Goal: Navigation & Orientation: Find specific page/section

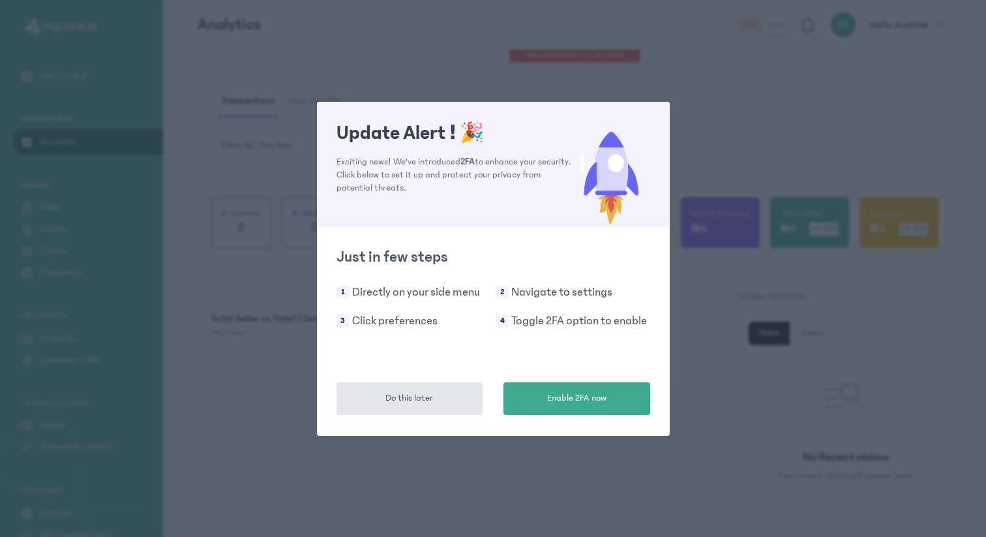
click at [470, 490] on div "Update Alert ! 🎉 Exciting news! We've introduced 2FA to enhance your security. …" at bounding box center [493, 268] width 986 height 537
click at [434, 397] on button "Do this later" at bounding box center [409, 398] width 147 height 33
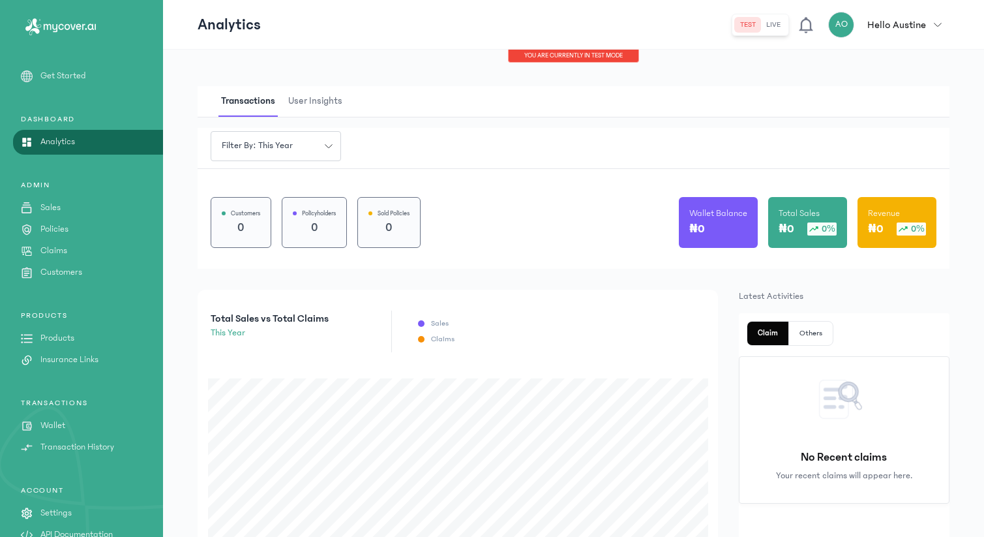
click at [917, 22] on p "Hello Austine" at bounding box center [896, 25] width 59 height 16
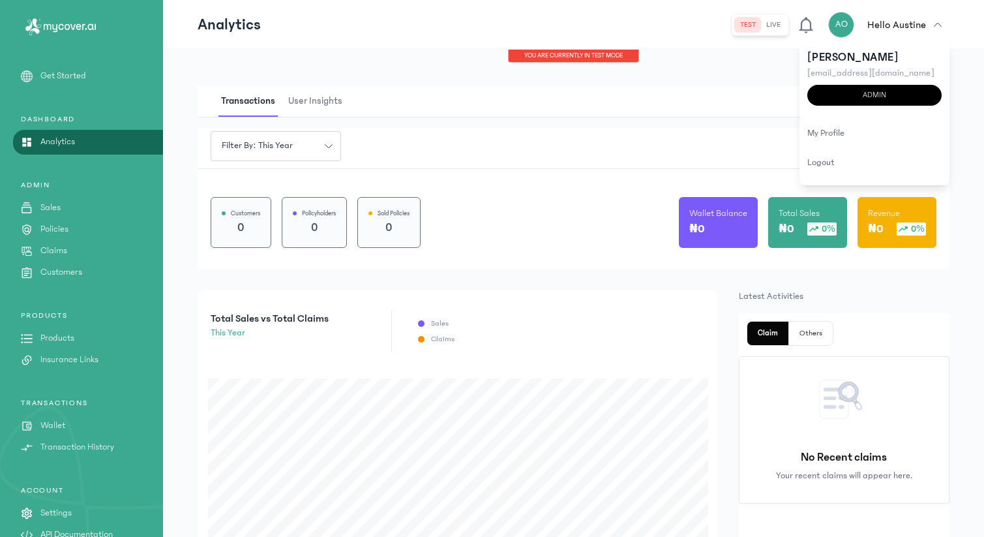
click at [623, 94] on div "Transactions User Insights" at bounding box center [574, 101] width 752 height 31
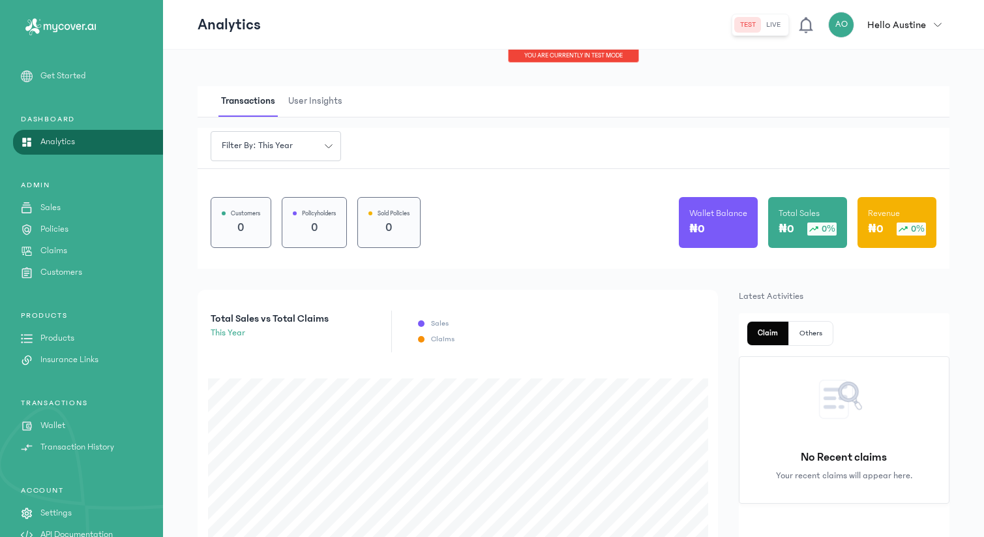
click at [48, 204] on p "Sales" at bounding box center [50, 208] width 20 height 14
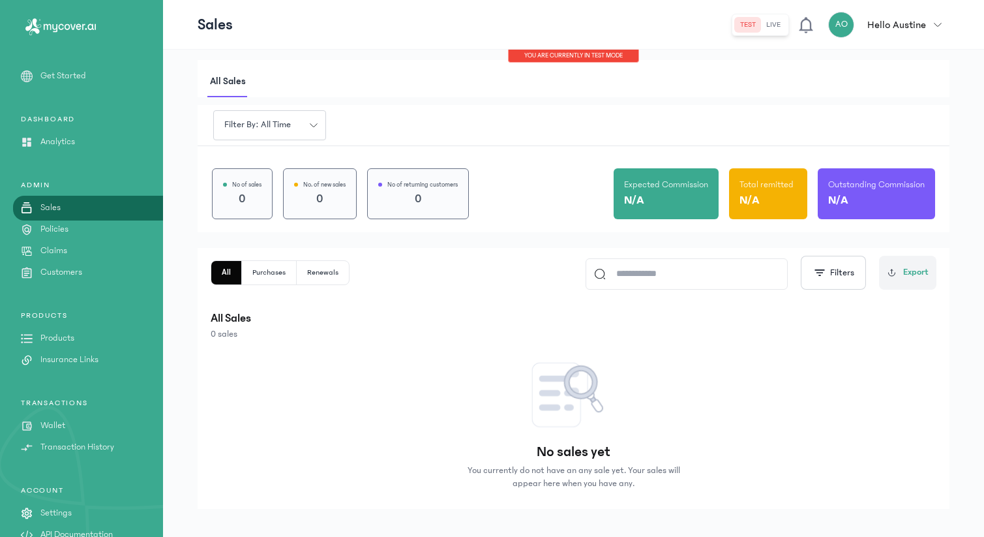
click at [91, 235] on link "Policies" at bounding box center [81, 229] width 163 height 14
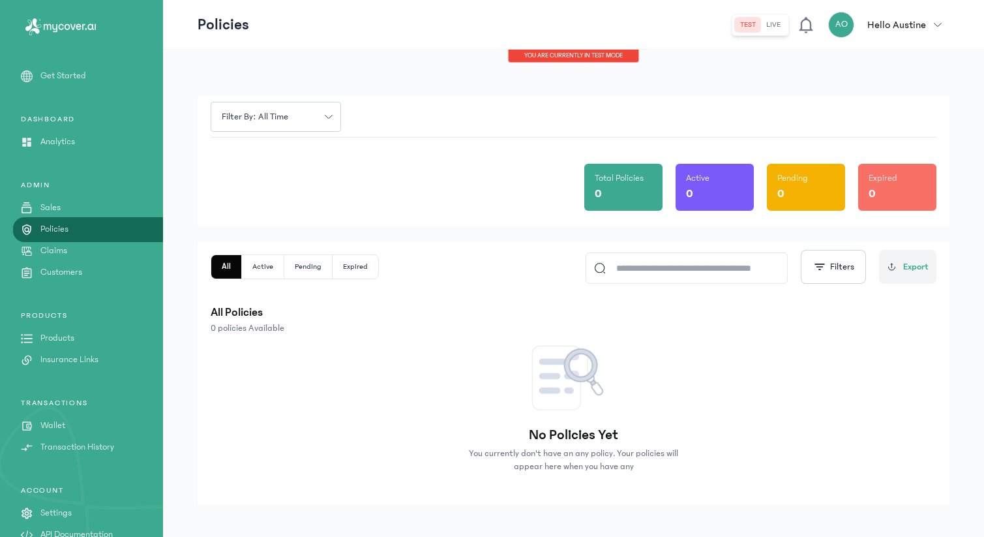
click at [79, 248] on link "Claims" at bounding box center [81, 251] width 163 height 14
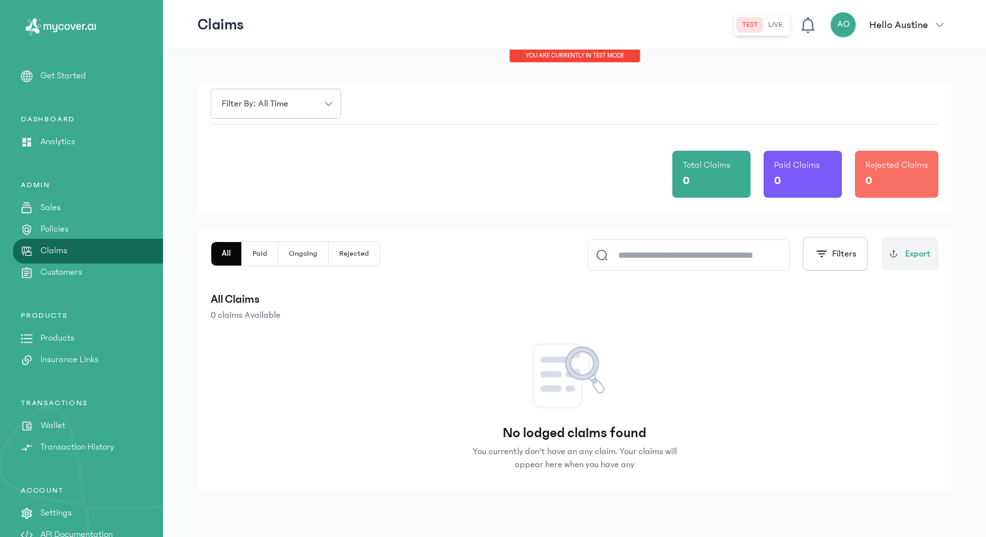
click at [121, 275] on link "Customers" at bounding box center [81, 272] width 163 height 14
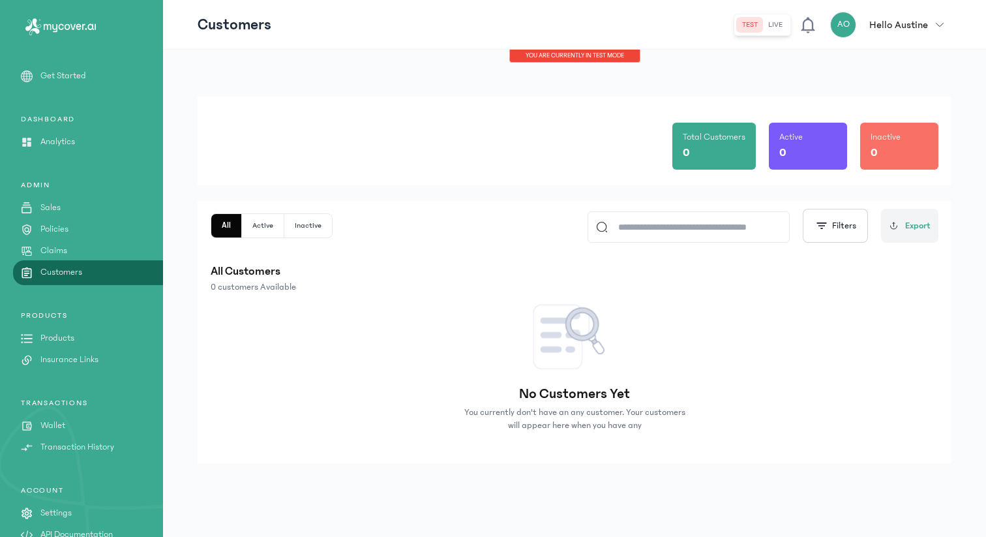
click at [93, 335] on link "Products" at bounding box center [81, 338] width 163 height 14
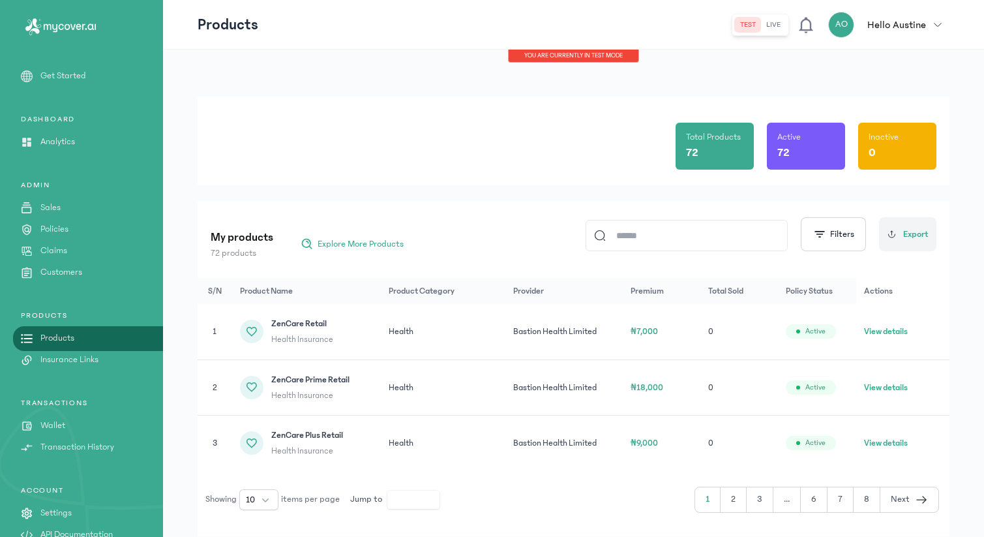
scroll to position [40, 0]
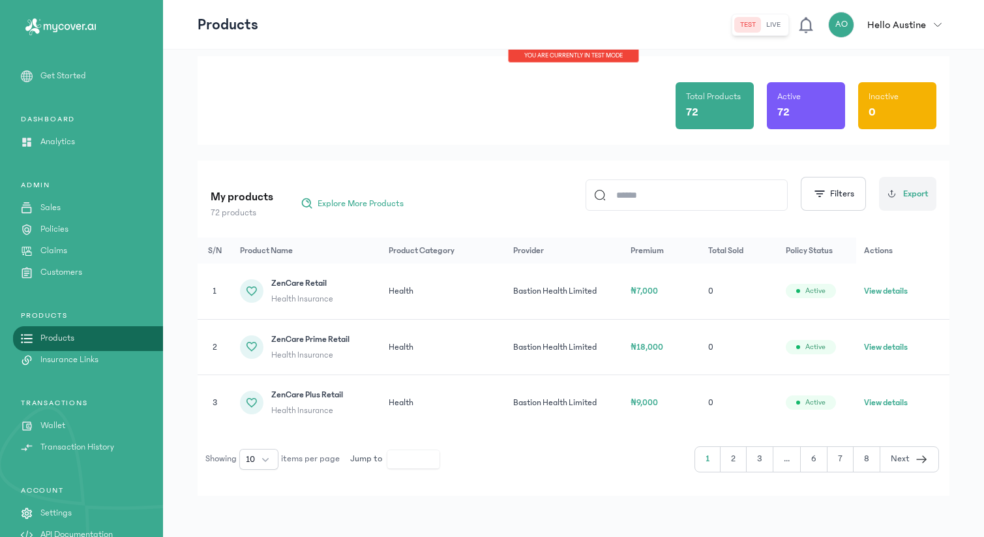
click at [673, 201] on input at bounding box center [692, 195] width 173 height 30
click at [370, 207] on span "Explore More Products" at bounding box center [361, 203] width 86 height 13
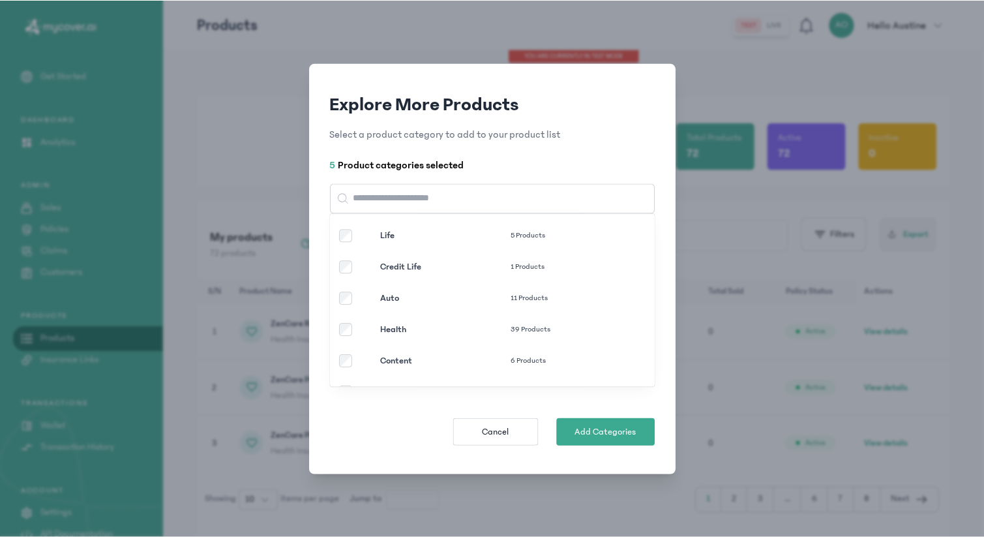
scroll to position [91, 0]
click at [345, 244] on div "Life 5 Products" at bounding box center [493, 236] width 325 height 31
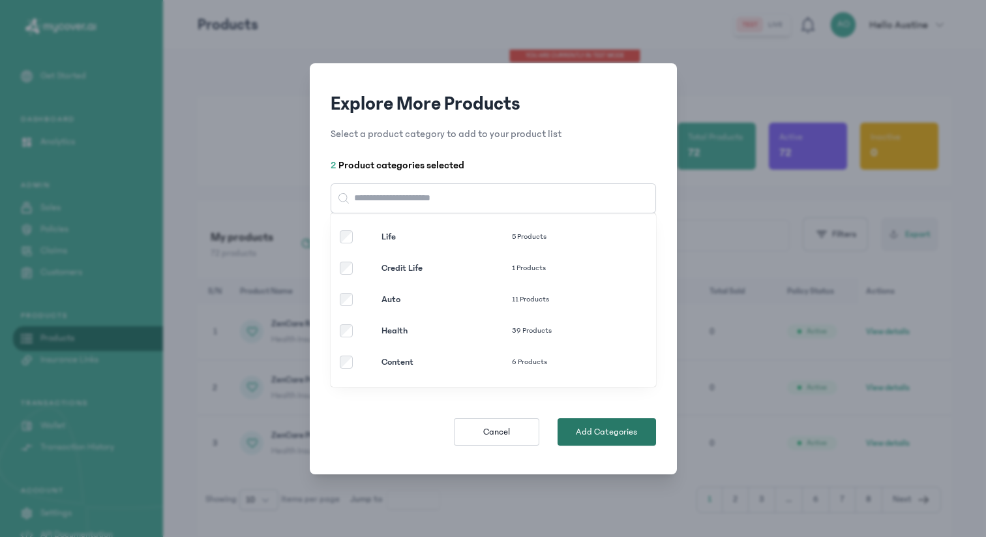
click at [619, 430] on span "Add Categories" at bounding box center [606, 431] width 61 height 13
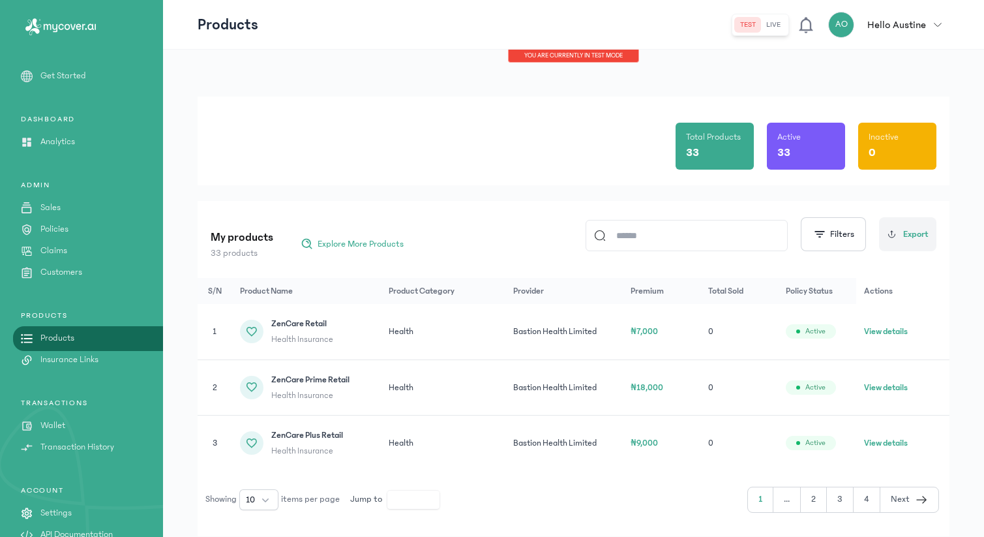
click at [812, 498] on button "2" at bounding box center [814, 499] width 26 height 25
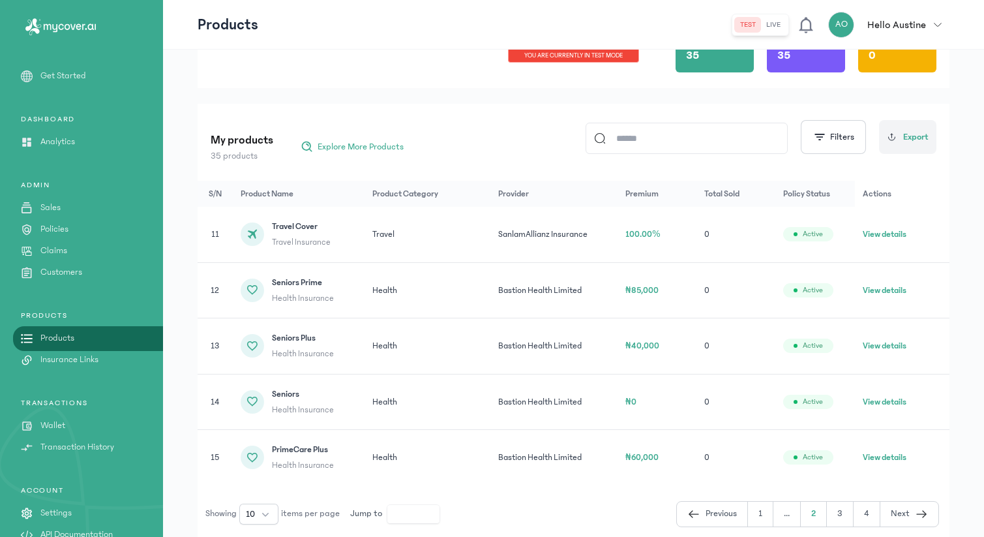
scroll to position [152, 0]
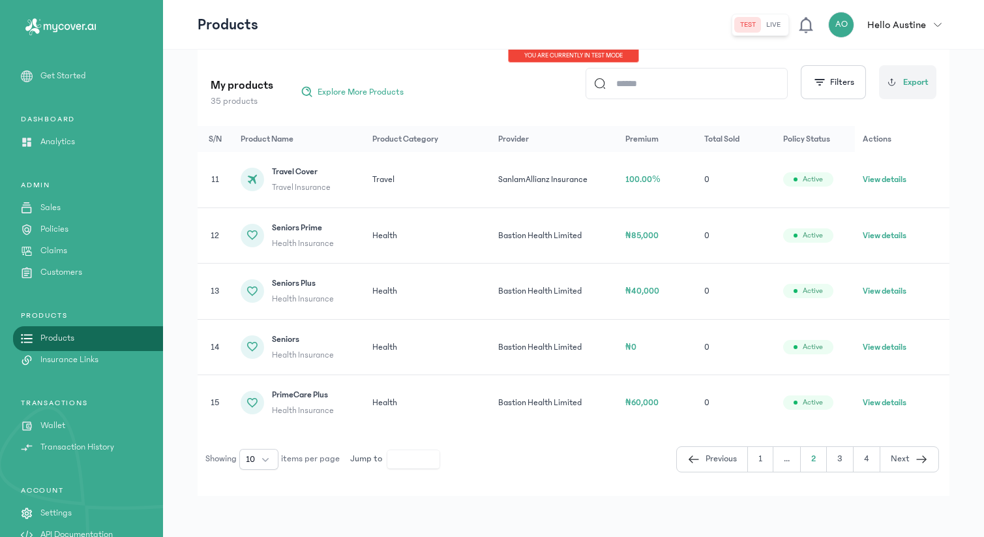
click at [844, 465] on button "3" at bounding box center [840, 459] width 27 height 25
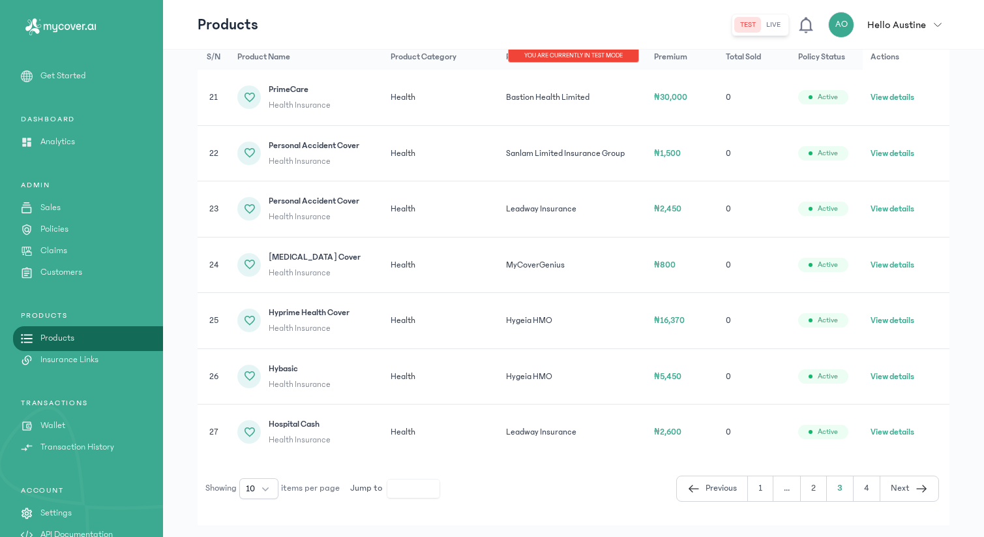
scroll to position [235, 0]
click at [866, 489] on button "4" at bounding box center [866, 487] width 27 height 25
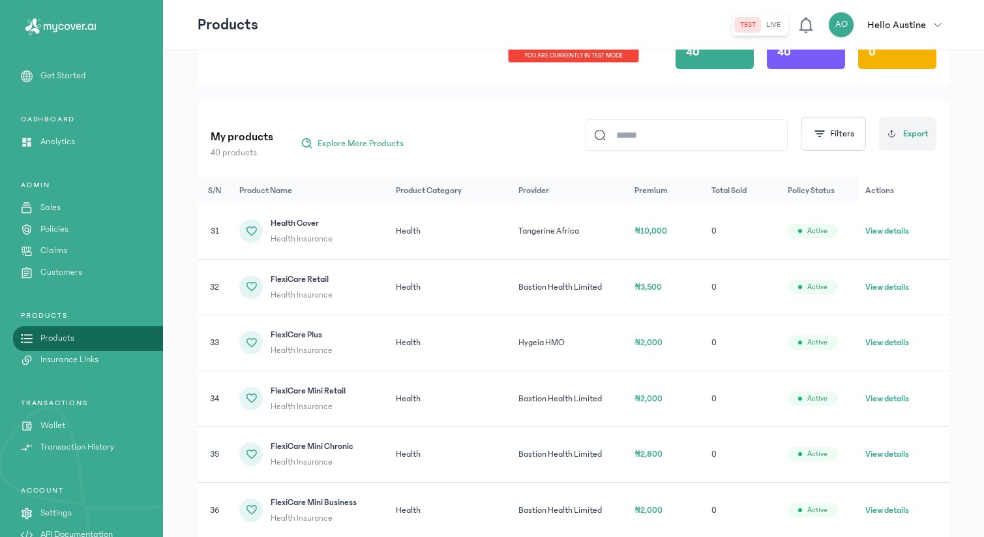
scroll to position [104, 0]
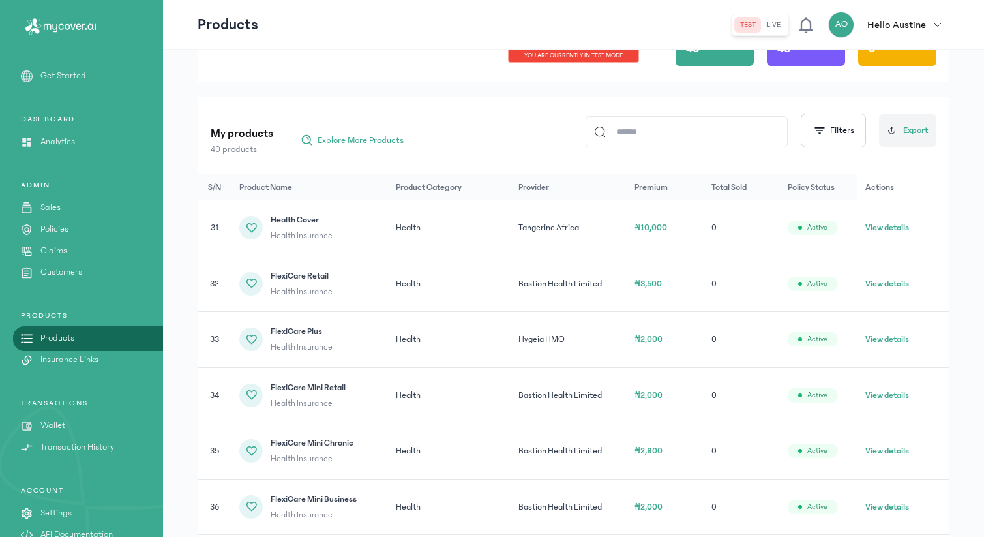
click at [771, 22] on button "live" at bounding box center [773, 25] width 25 height 16
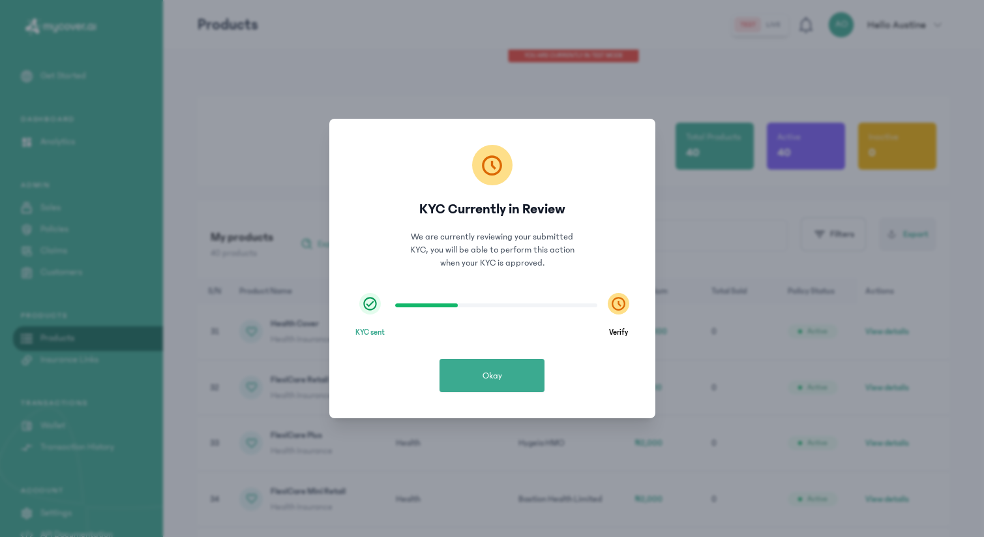
scroll to position [0, 0]
click at [502, 375] on span "Okay" at bounding box center [493, 375] width 20 height 13
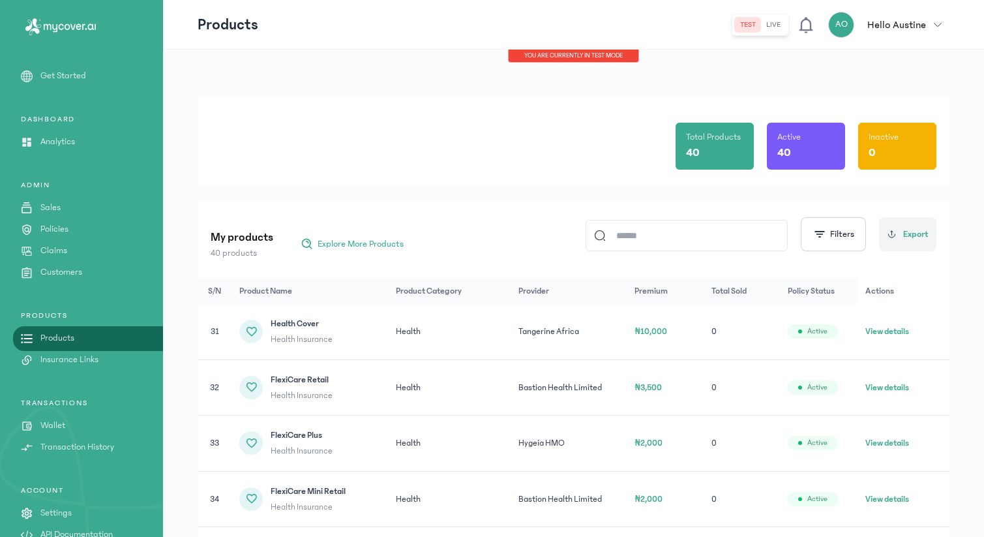
click at [777, 23] on button "live" at bounding box center [773, 25] width 25 height 16
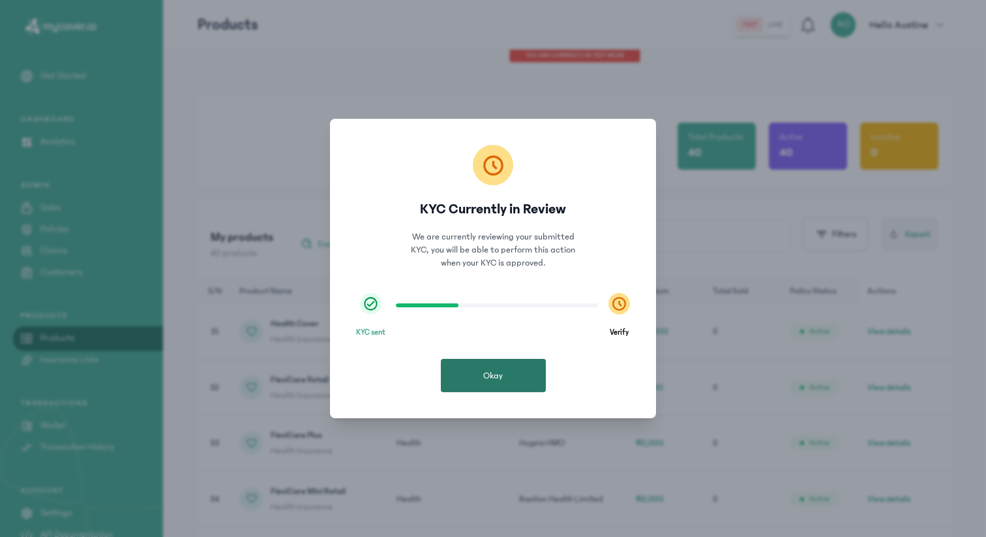
click at [520, 379] on button "Okay" at bounding box center [493, 375] width 105 height 33
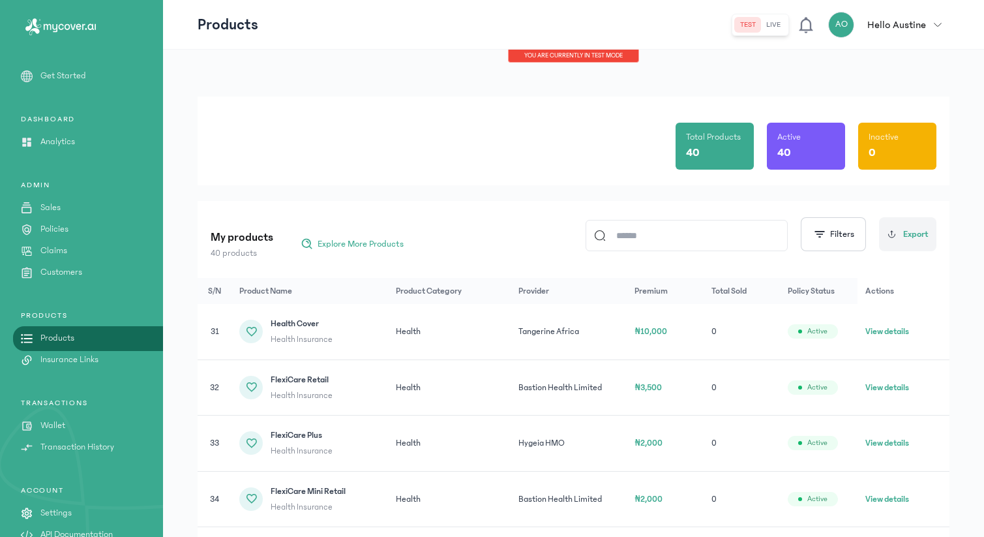
click at [909, 28] on p "Hello Austine" at bounding box center [896, 25] width 59 height 16
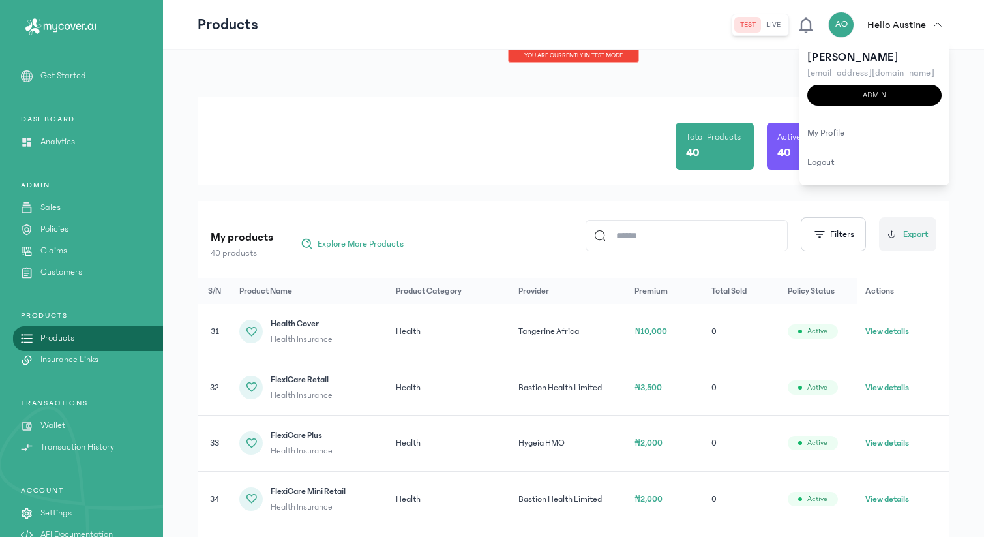
click at [909, 28] on p "Hello Austine" at bounding box center [896, 25] width 59 height 16
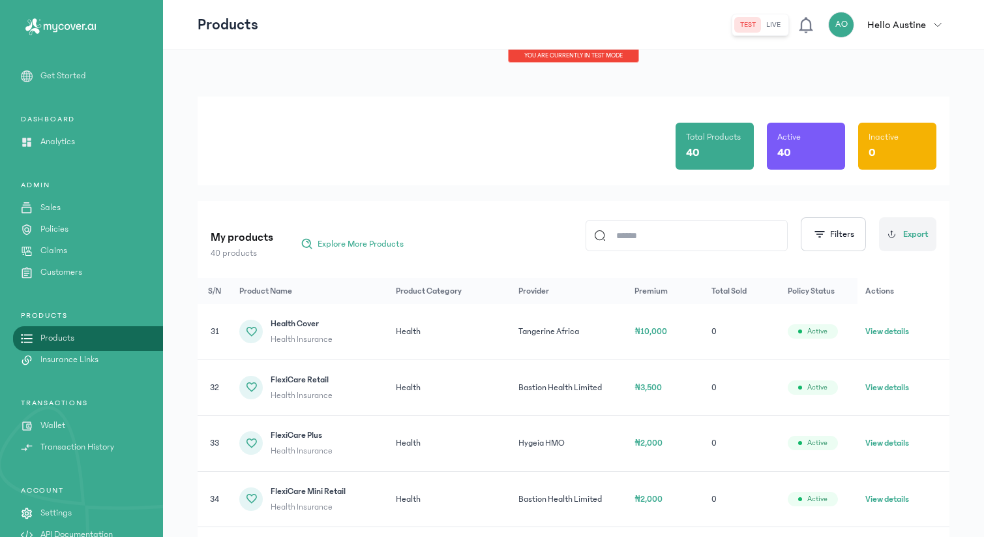
click at [776, 17] on button "live" at bounding box center [773, 25] width 25 height 16
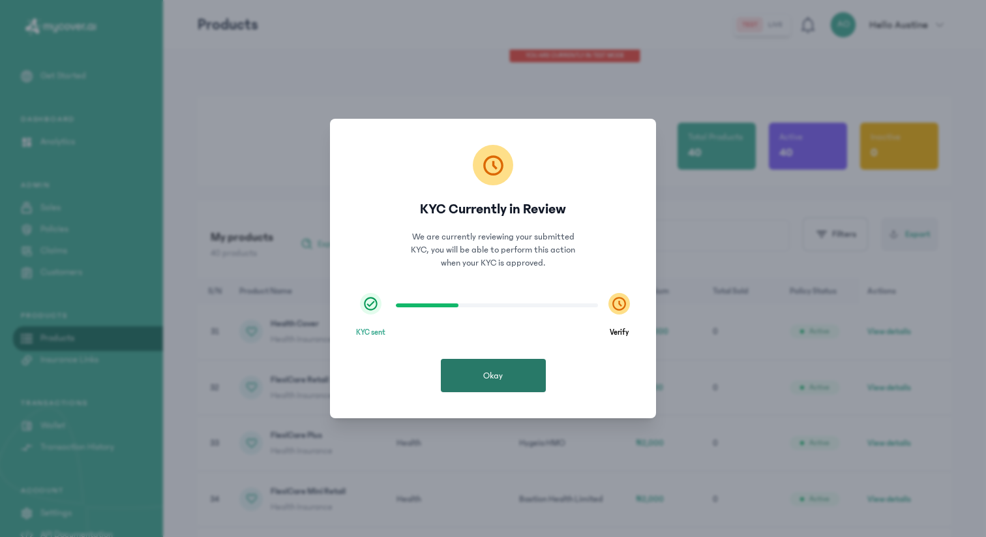
click at [482, 372] on button "Okay" at bounding box center [493, 375] width 105 height 33
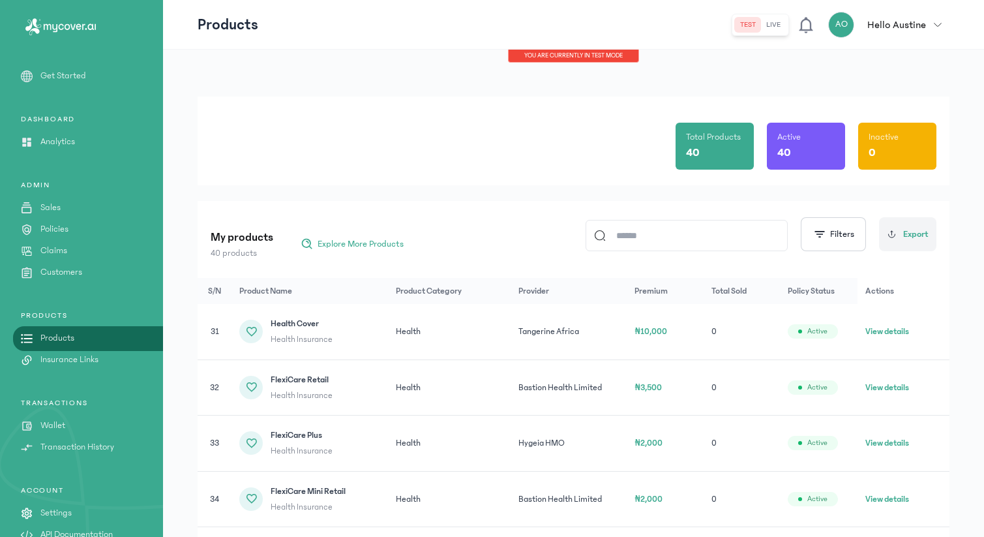
click at [910, 23] on p "Hello Austine" at bounding box center [896, 25] width 59 height 16
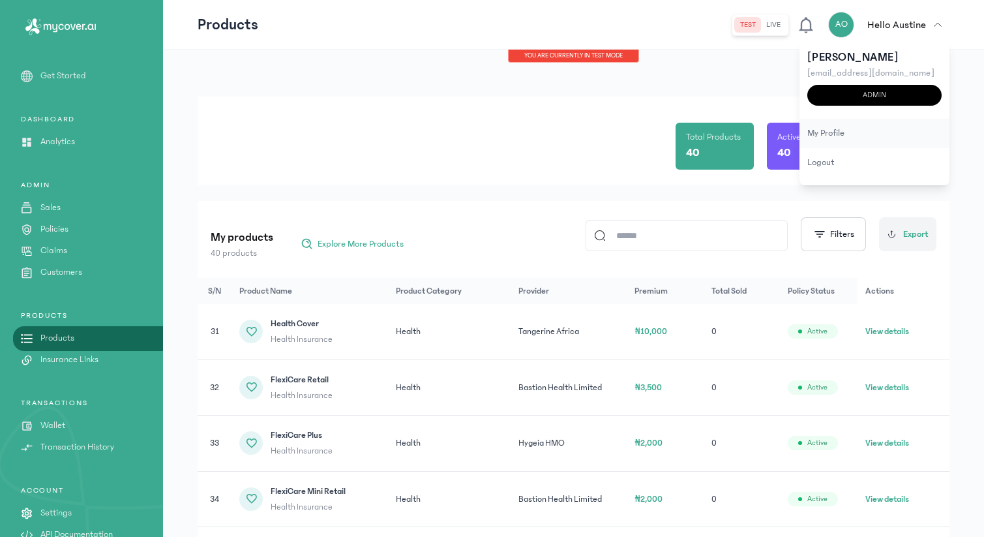
click at [825, 126] on div "my profile" at bounding box center [874, 133] width 150 height 29
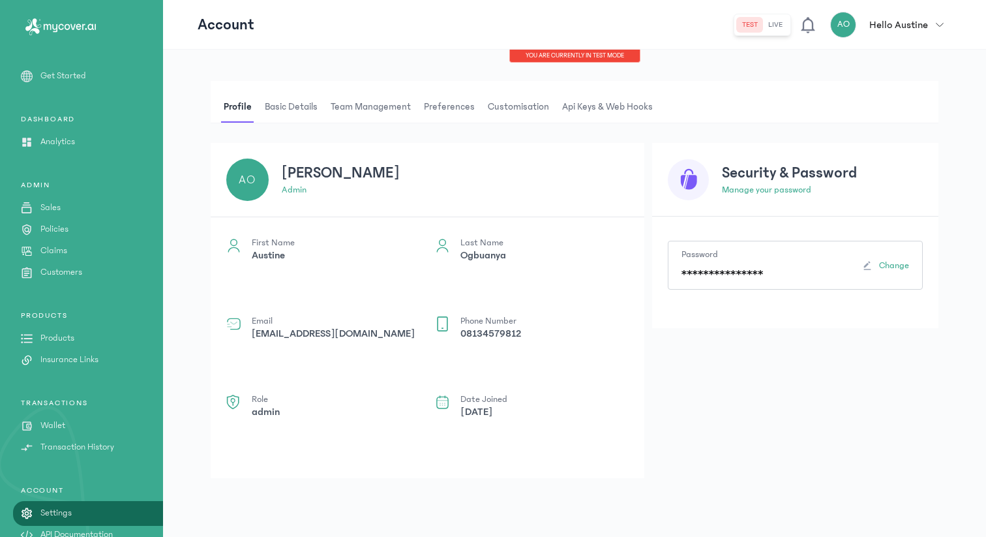
click at [301, 104] on span "Basic details" at bounding box center [291, 106] width 58 height 31
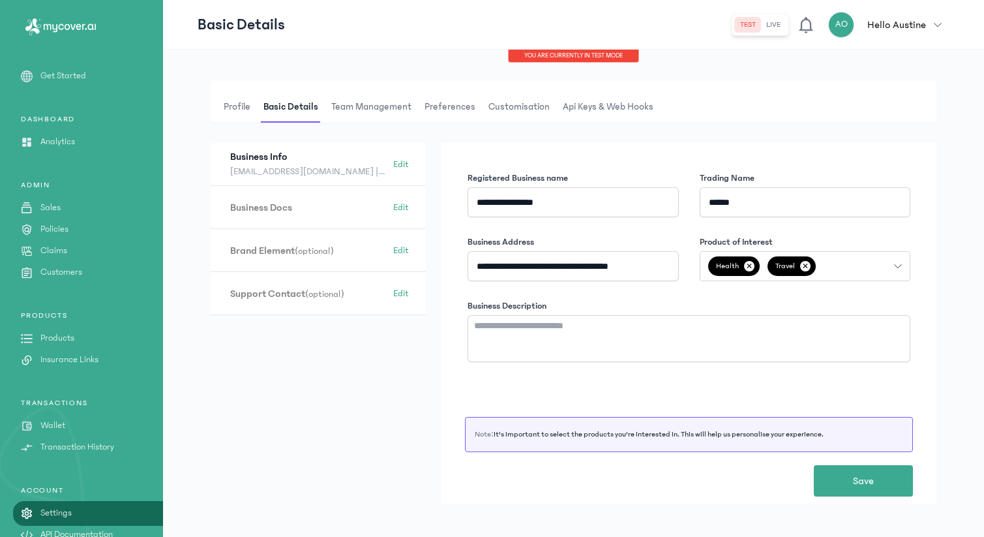
click at [363, 115] on span "Team Management" at bounding box center [371, 106] width 85 height 31
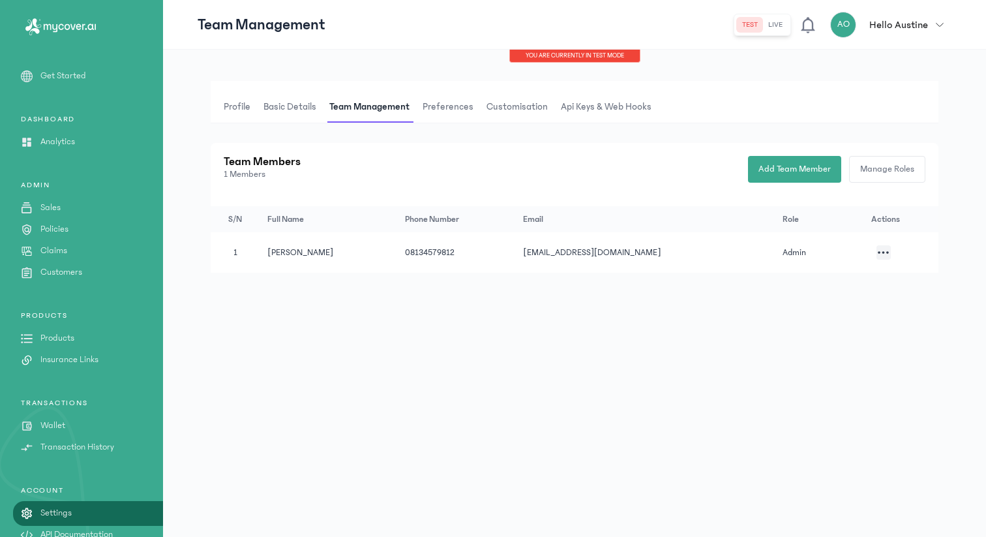
click at [455, 107] on span "Preferences" at bounding box center [448, 106] width 56 height 31
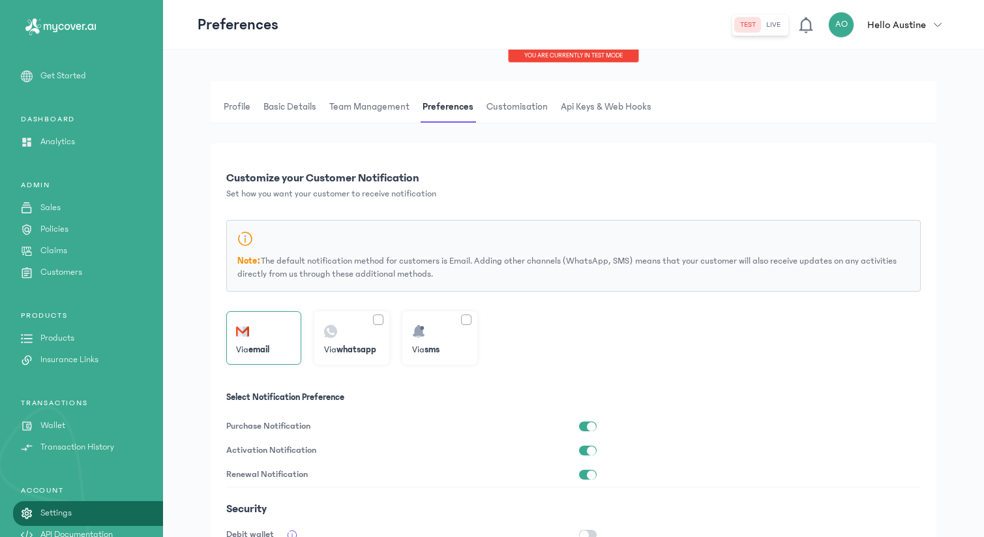
click at [509, 111] on span "Customisation" at bounding box center [517, 106] width 67 height 31
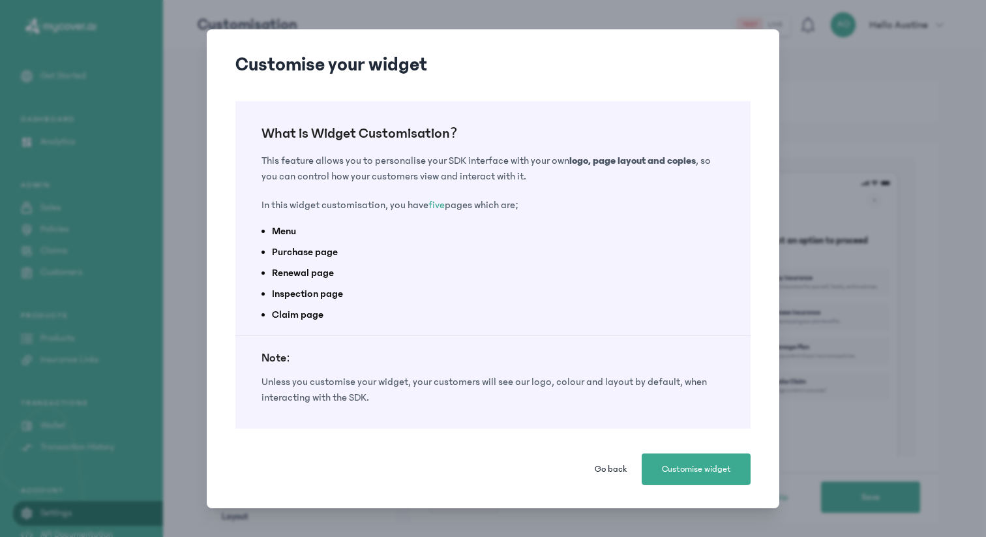
click at [873, 200] on div "Customise your widget What is Widget Customisation? This feature allows you to …" at bounding box center [493, 268] width 986 height 537
click at [609, 467] on span "Go back" at bounding box center [611, 468] width 32 height 13
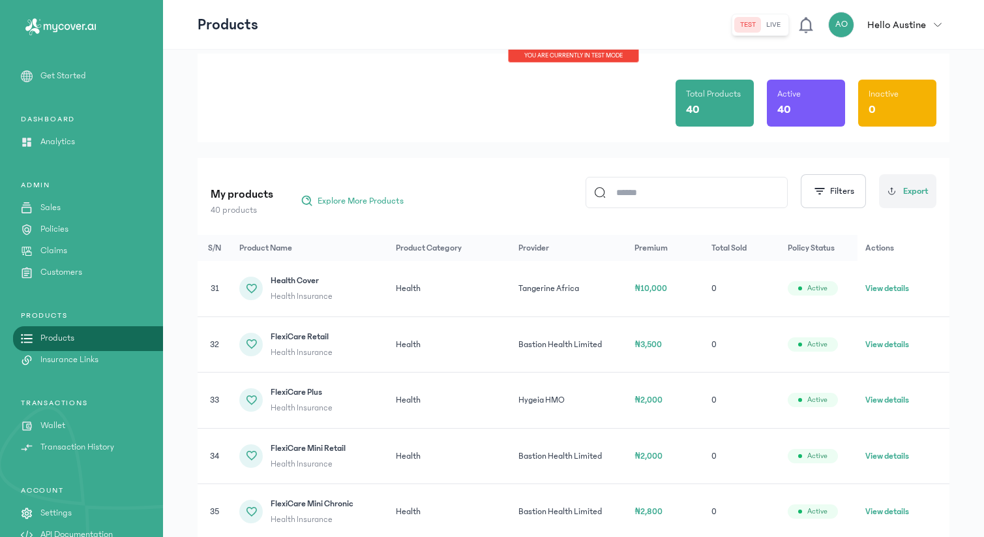
scroll to position [46, 0]
